Goal: Task Accomplishment & Management: Complete application form

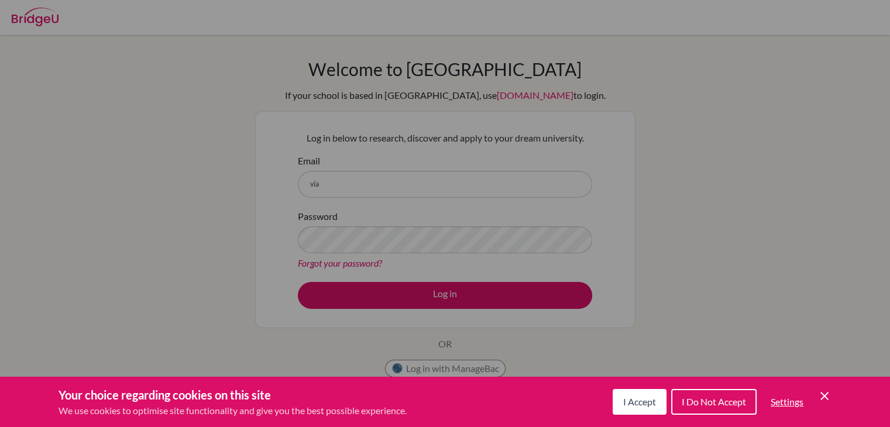
click at [819, 390] on icon "Cookie Control Close Icon" at bounding box center [825, 396] width 14 height 14
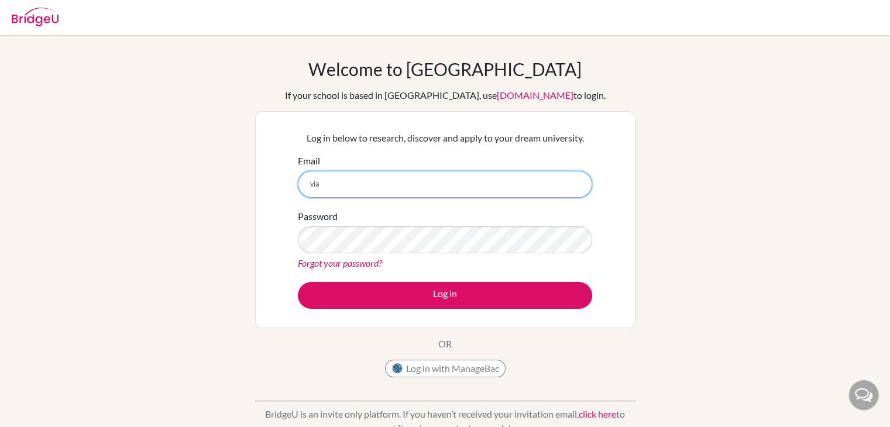
click at [353, 182] on input "via" at bounding box center [445, 184] width 294 height 27
type input "[EMAIL_ADDRESS][DOMAIN_NAME]"
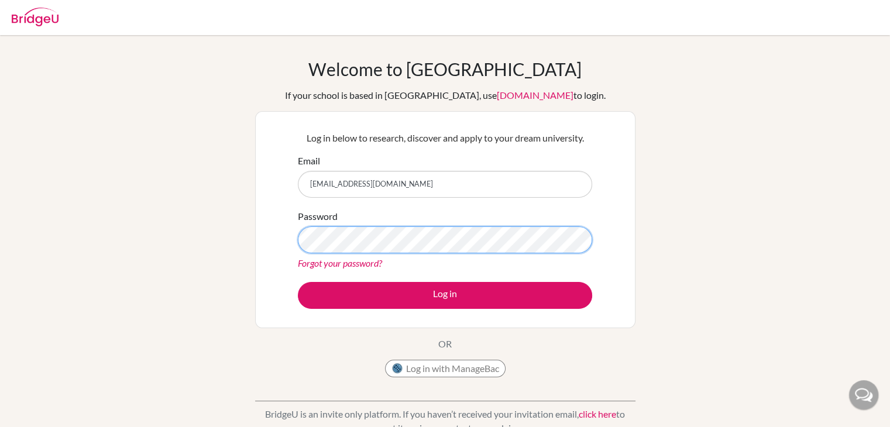
click at [298, 282] on button "Log in" at bounding box center [445, 295] width 294 height 27
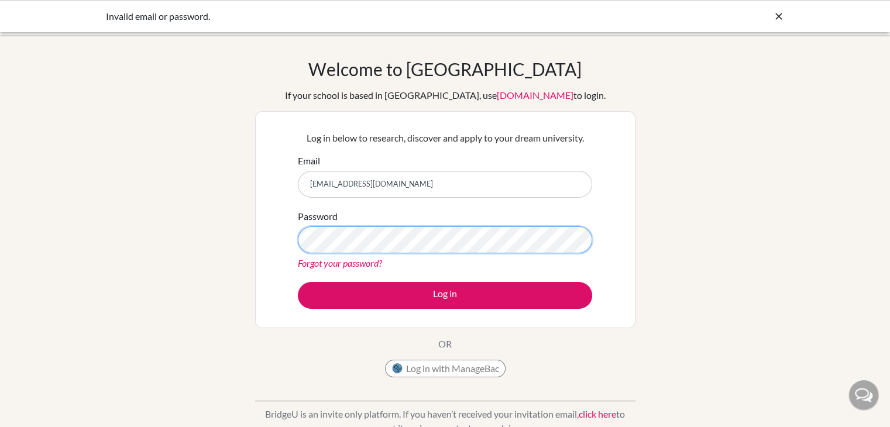
click at [298, 282] on button "Log in" at bounding box center [445, 295] width 294 height 27
